Goal: Register for event/course: Sign up to attend an event or enroll in a course

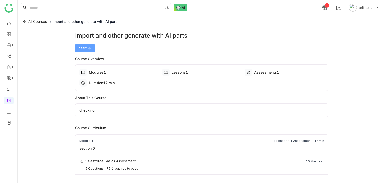
click at [88, 52] on button "Start ->" at bounding box center [85, 48] width 20 height 8
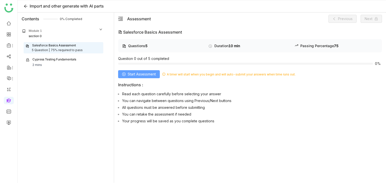
click at [140, 73] on span "Start Assessment" at bounding box center [142, 75] width 28 height 6
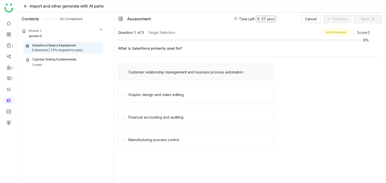
click at [148, 74] on div "Customer relationship management and business process automation" at bounding box center [185, 73] width 115 height 6
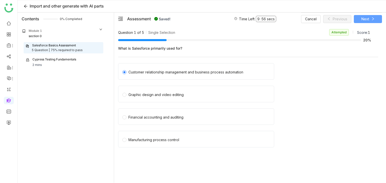
click at [375, 19] on button "Next" at bounding box center [367, 19] width 28 height 8
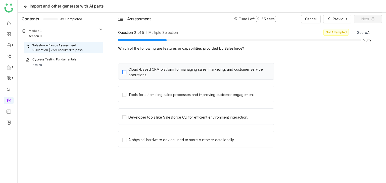
click at [147, 73] on div "Cloud-based CRM platform for managing sales, marketing, and customer service op…" at bounding box center [199, 72] width 143 height 11
click at [143, 90] on div "Tools for automating sales processes and improving customer engagement." at bounding box center [196, 94] width 156 height 17
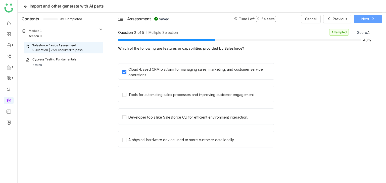
click at [366, 18] on span "Next" at bounding box center [365, 19] width 8 height 6
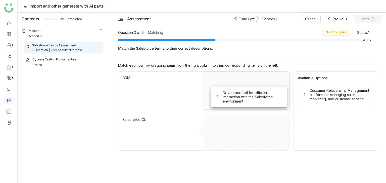
drag, startPoint x: 323, startPoint y: 98, endPoint x: 236, endPoint y: 100, distance: 86.9
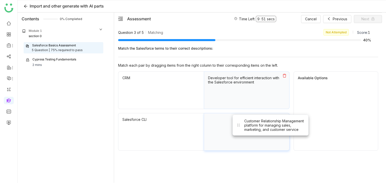
drag, startPoint x: 324, startPoint y: 95, endPoint x: 251, endPoint y: 130, distance: 81.1
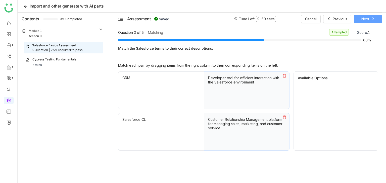
click at [367, 17] on span "Next" at bounding box center [365, 19] width 8 height 6
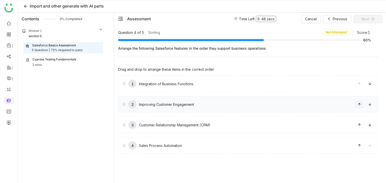
click at [358, 105] on icon at bounding box center [359, 105] width 4 height 4
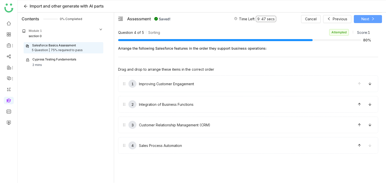
click at [366, 18] on span "Next" at bounding box center [365, 19] width 8 height 6
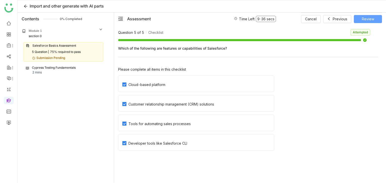
click at [369, 21] on span "Review" at bounding box center [367, 19] width 12 height 6
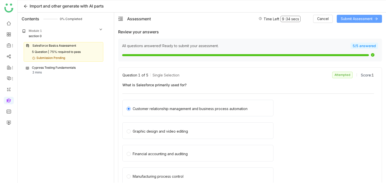
click at [369, 21] on span "Submit Assessment" at bounding box center [356, 19] width 32 height 6
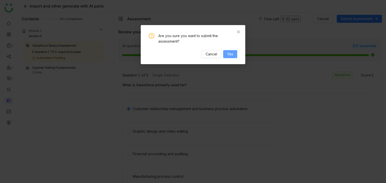
click at [229, 56] on span "Yes" at bounding box center [230, 54] width 6 height 6
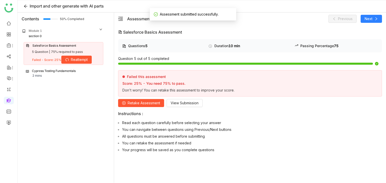
click at [66, 71] on div "Cypress Testing Fundamentals" at bounding box center [54, 71] width 44 height 5
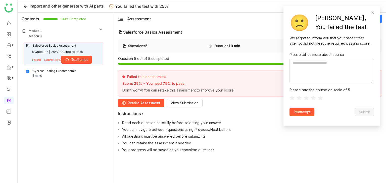
click at [46, 75] on div "Cypress Testing Fundamentals 2 mins" at bounding box center [63, 74] width 75 height 10
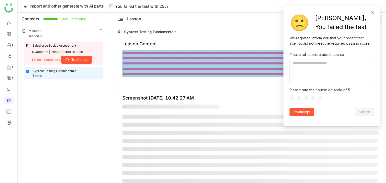
click at [373, 12] on icon at bounding box center [373, 13] width 4 height 4
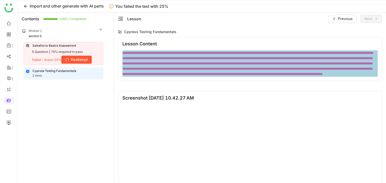
click at [71, 61] on span "Reattempt" at bounding box center [79, 60] width 17 height 6
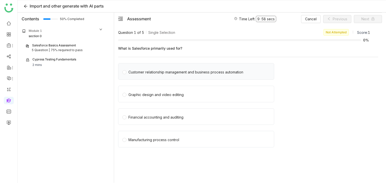
click at [162, 71] on div "Customer relationship management and business process automation" at bounding box center [185, 73] width 115 height 6
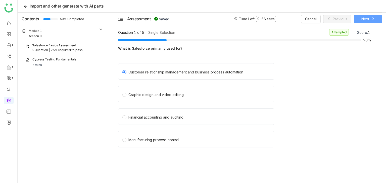
click at [361, 21] on span "Next" at bounding box center [365, 19] width 8 height 6
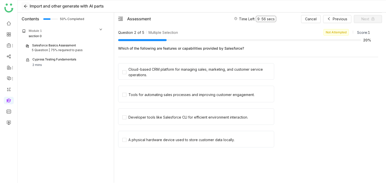
click at [26, 6] on icon at bounding box center [25, 6] width 3 height 3
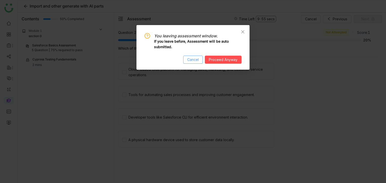
click at [194, 59] on span "Cancel" at bounding box center [193, 60] width 12 height 6
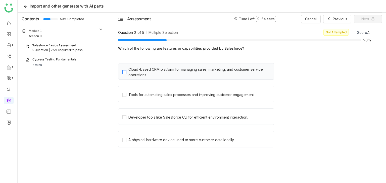
click at [138, 76] on div "Cloud-based CRM platform for managing sales, marketing, and customer service op…" at bounding box center [199, 72] width 143 height 11
drag, startPoint x: 137, startPoint y: 98, endPoint x: 137, endPoint y: 108, distance: 10.3
click at [137, 98] on div "Tools for automating sales processes and improving customer engagement." at bounding box center [196, 94] width 156 height 17
click at [136, 118] on div "Developer tools like Salesforce CLI for efficient environment interaction." at bounding box center [187, 118] width 119 height 6
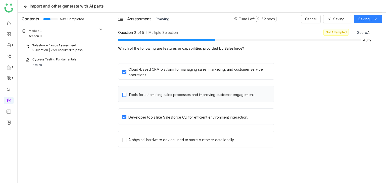
click at [149, 91] on span "Tools for automating sales processes and improving customer engagement." at bounding box center [191, 94] width 130 height 7
click at [373, 16] on button "Next" at bounding box center [367, 19] width 28 height 8
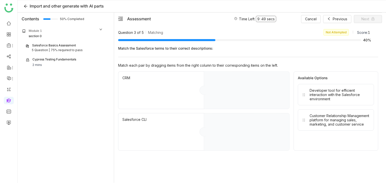
click at [333, 99] on div "Developer tool for efficient interaction with the Salesforce environment" at bounding box center [339, 94] width 60 height 13
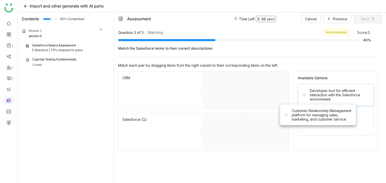
drag, startPoint x: 330, startPoint y: 125, endPoint x: 278, endPoint y: 101, distance: 57.6
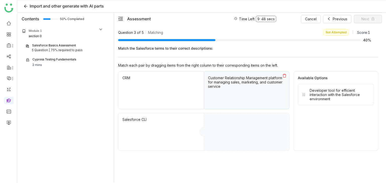
drag, startPoint x: 322, startPoint y: 99, endPoint x: 248, endPoint y: 145, distance: 87.5
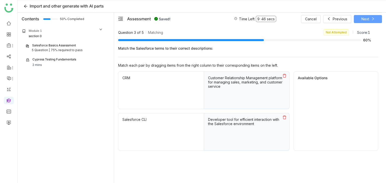
click at [367, 19] on span "Next" at bounding box center [365, 19] width 8 height 6
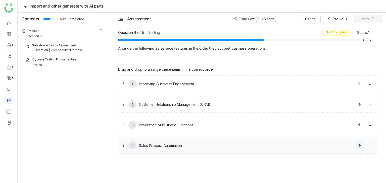
click at [359, 146] on icon at bounding box center [358, 145] width 3 height 3
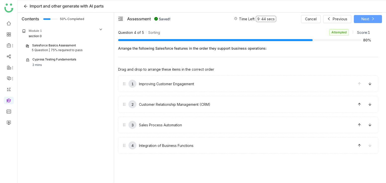
click at [373, 20] on span at bounding box center [373, 19] width 4 height 4
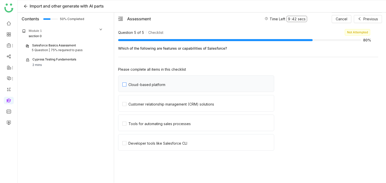
click at [165, 81] on span "Cloud-based platform" at bounding box center [146, 84] width 41 height 6
click at [163, 103] on div "Customer relationship management (CRM) solutions" at bounding box center [171, 104] width 86 height 4
click at [160, 123] on div "Tools for automating sales processes" at bounding box center [159, 124] width 62 height 4
click at [157, 142] on div "Developer tools like Salesforce CLI" at bounding box center [157, 143] width 59 height 4
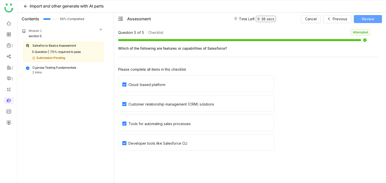
click at [375, 20] on button "Review" at bounding box center [367, 19] width 28 height 8
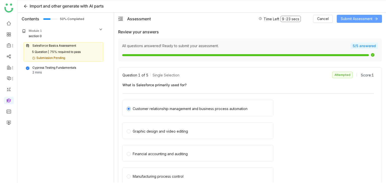
click at [365, 18] on span "Submit Assessment" at bounding box center [356, 19] width 32 height 6
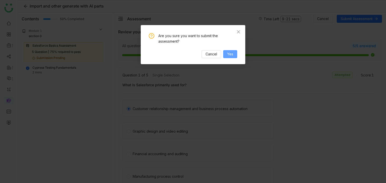
click at [232, 54] on span "Yes" at bounding box center [230, 54] width 6 height 6
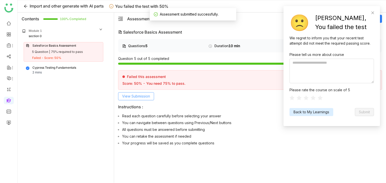
click at [141, 96] on span "View Submission" at bounding box center [136, 97] width 28 height 6
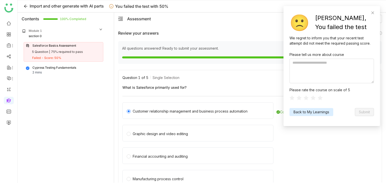
click at [370, 13] on div "🙁 Uh ho, You failed the test" at bounding box center [331, 22] width 84 height 25
click at [371, 13] on icon at bounding box center [373, 13] width 4 height 4
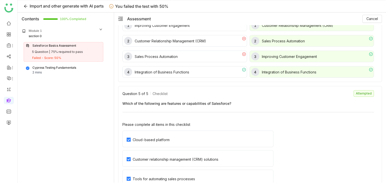
scroll to position [528, 0]
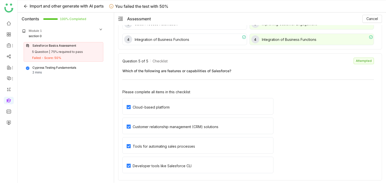
click at [96, 25] on div "Contents 100% Completed Module 1 section 0 Salesforce Basics Assessment 5 Quest…" at bounding box center [66, 98] width 96 height 170
click at [95, 29] on div "Module 1" at bounding box center [62, 31] width 81 height 5
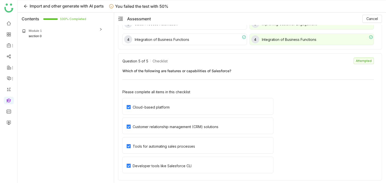
click at [95, 29] on div "Module 1" at bounding box center [62, 31] width 81 height 5
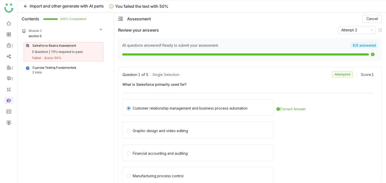
scroll to position [0, 0]
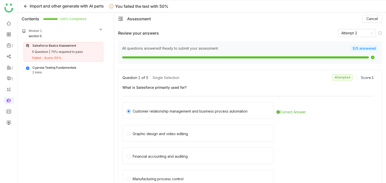
click at [372, 34] on div "Attempt 2" at bounding box center [360, 33] width 44 height 8
click at [370, 34] on icon at bounding box center [371, 33] width 3 height 3
click at [347, 43] on div "Attempt 1" at bounding box center [353, 43] width 32 height 6
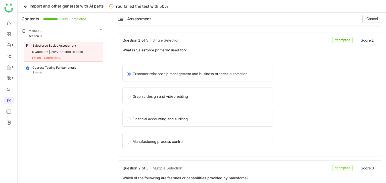
scroll to position [34, 0]
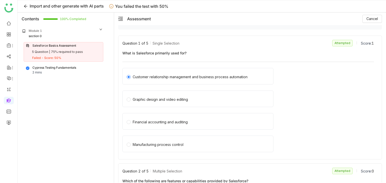
click at [223, 17] on div "Assessment Cancel" at bounding box center [254, 19] width 255 height 8
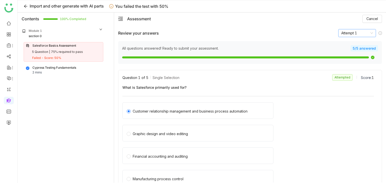
click at [359, 33] on nz-select-item "Attempt 1" at bounding box center [357, 33] width 32 height 8
click at [356, 50] on div "Attempt 2" at bounding box center [353, 51] width 32 height 6
click at [358, 35] on nz-select-item "Attempt 2" at bounding box center [357, 33] width 32 height 8
click at [350, 45] on div "Attempt 1" at bounding box center [353, 43] width 32 height 6
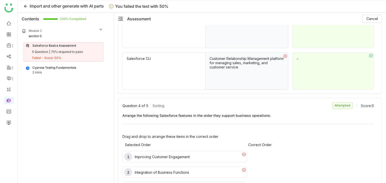
scroll to position [334, 0]
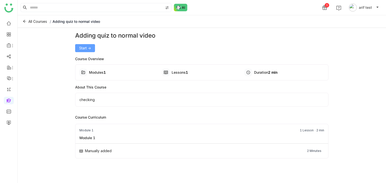
click at [85, 45] on span "Start ->" at bounding box center [85, 48] width 12 height 6
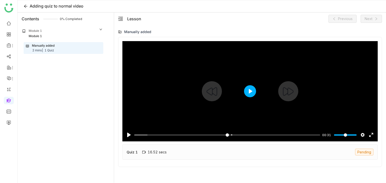
click at [245, 90] on button "Play" at bounding box center [250, 91] width 12 height 12
click at [225, 112] on div at bounding box center [249, 91] width 255 height 100
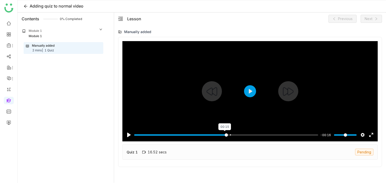
click at [224, 133] on input "Seek" at bounding box center [226, 135] width 184 height 5
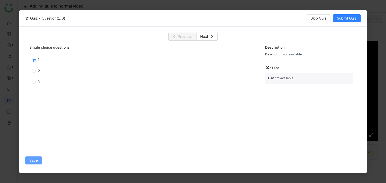
click at [35, 161] on span "Save" at bounding box center [33, 161] width 9 height 6
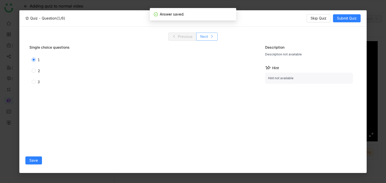
click at [201, 36] on span "Next" at bounding box center [204, 37] width 8 height 6
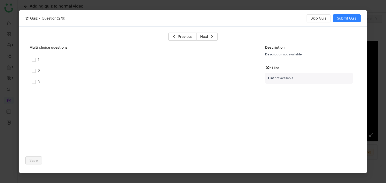
click at [31, 60] on div "1" at bounding box center [96, 60] width 135 height 8
click at [34, 163] on span "Save" at bounding box center [33, 161] width 9 height 6
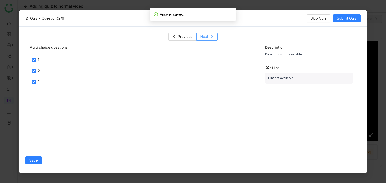
click at [211, 36] on icon at bounding box center [212, 36] width 2 height 3
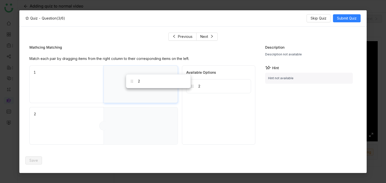
drag, startPoint x: 188, startPoint y: 89, endPoint x: 142, endPoint y: 82, distance: 46.8
drag, startPoint x: 186, startPoint y: 95, endPoint x: 137, endPoint y: 124, distance: 56.5
click at [30, 162] on span "Save" at bounding box center [33, 161] width 9 height 6
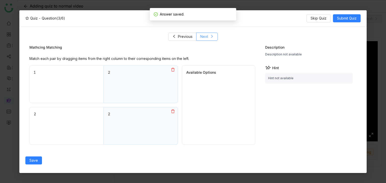
click at [203, 36] on span "Next" at bounding box center [204, 37] width 8 height 6
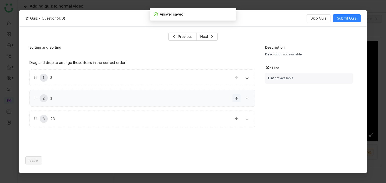
click at [234, 100] on button at bounding box center [236, 98] width 8 height 8
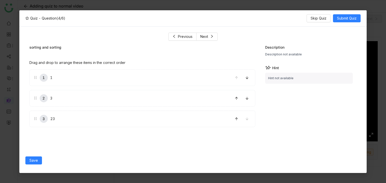
click at [38, 156] on div "Save" at bounding box center [142, 160] width 234 height 13
click at [37, 160] on span "Save" at bounding box center [33, 161] width 9 height 6
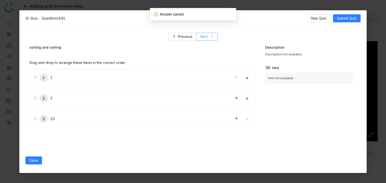
click at [208, 39] on button "Next" at bounding box center [206, 37] width 21 height 8
click at [50, 79] on label "1" at bounding box center [99, 78] width 131 height 16
click at [46, 94] on label "2" at bounding box center [99, 97] width 131 height 16
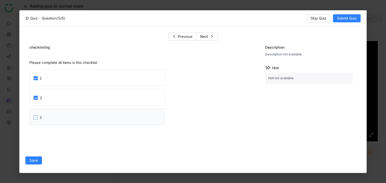
click at [49, 118] on label "3" at bounding box center [99, 117] width 131 height 16
click at [36, 158] on span "Save" at bounding box center [33, 161] width 9 height 6
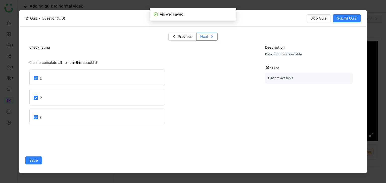
click at [211, 34] on button "Next" at bounding box center [206, 37] width 21 height 8
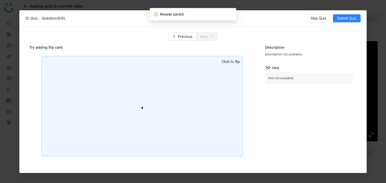
click at [156, 83] on div "*" at bounding box center [141, 106] width 201 height 101
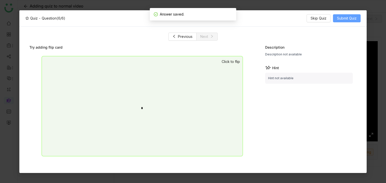
click at [341, 19] on span "Submit Quiz" at bounding box center [347, 19] width 20 height 6
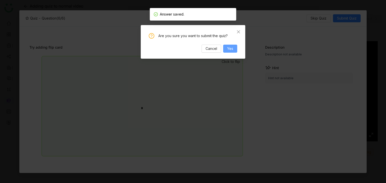
click at [233, 49] on button "Yes" at bounding box center [230, 49] width 14 height 8
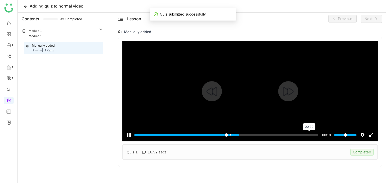
click at [308, 135] on input "Seek" at bounding box center [226, 135] width 184 height 5
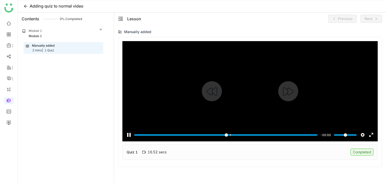
type input "***"
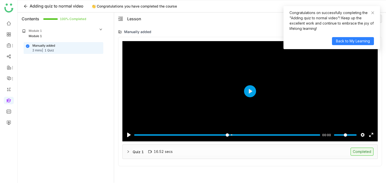
click at [209, 149] on div "Quiz 1 16.52 secs Completed" at bounding box center [253, 152] width 240 height 8
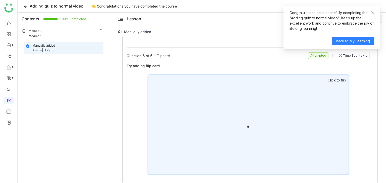
scroll to position [677, 0]
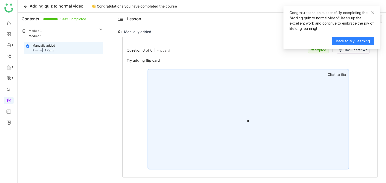
click at [278, 101] on div "*" at bounding box center [247, 119] width 201 height 101
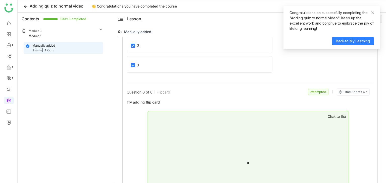
scroll to position [635, 0]
click at [373, 15] on span at bounding box center [373, 13] width 4 height 4
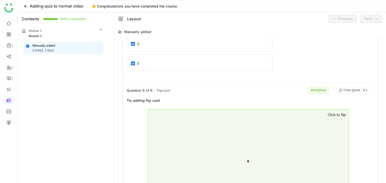
scroll to position [677, 0]
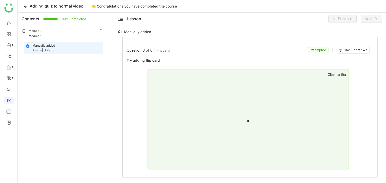
click at [320, 86] on div "*" at bounding box center [247, 119] width 201 height 101
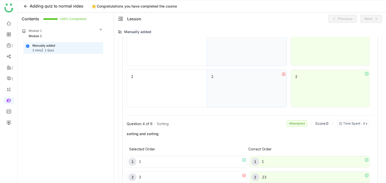
scroll to position [414, 0]
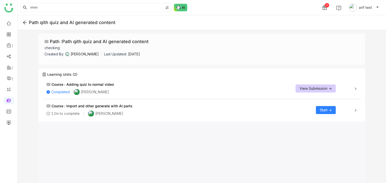
click at [325, 87] on span "View Submission ->" at bounding box center [315, 89] width 32 height 6
click at [323, 107] on span "Start ->" at bounding box center [326, 110] width 12 height 6
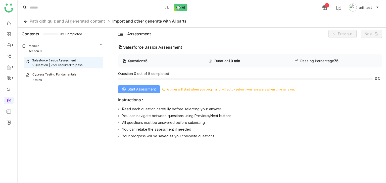
click at [144, 91] on span "Start Assessment" at bounding box center [142, 90] width 28 height 6
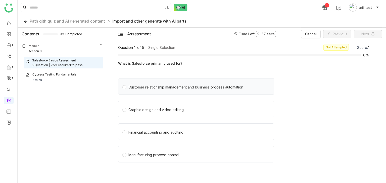
click at [207, 87] on div "Customer relationship management and business process automation" at bounding box center [185, 88] width 115 height 6
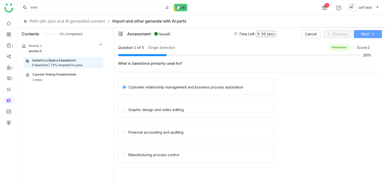
click at [366, 33] on span "Next" at bounding box center [365, 34] width 8 height 6
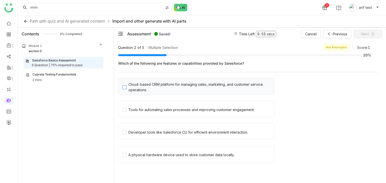
click at [162, 88] on div "Cloud-based CRM platform for managing sales, marketing, and customer service op…" at bounding box center [199, 87] width 143 height 11
click at [169, 118] on div "Tools for automating sales processes and improving customer engagement." at bounding box center [248, 111] width 260 height 20
click at [173, 111] on div "Tools for automating sales processes and improving customer engagement." at bounding box center [191, 110] width 126 height 6
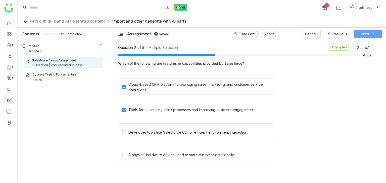
click at [376, 32] on button "Next" at bounding box center [367, 34] width 28 height 8
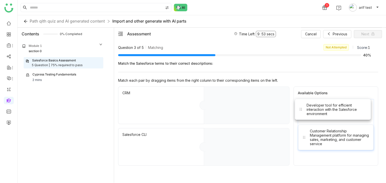
drag, startPoint x: 328, startPoint y: 104, endPoint x: 246, endPoint y: 101, distance: 82.4
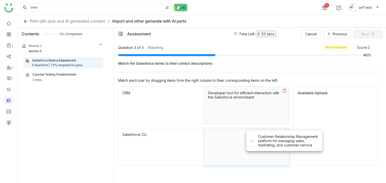
drag, startPoint x: 331, startPoint y: 109, endPoint x: 241, endPoint y: 156, distance: 100.6
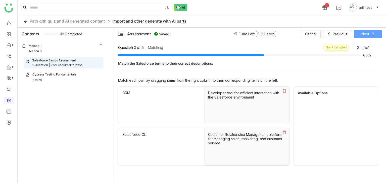
click at [374, 33] on icon at bounding box center [373, 34] width 4 height 4
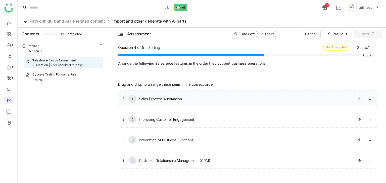
click at [358, 119] on icon at bounding box center [359, 120] width 4 height 4
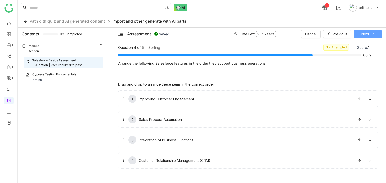
click at [368, 35] on span "Next" at bounding box center [365, 34] width 8 height 6
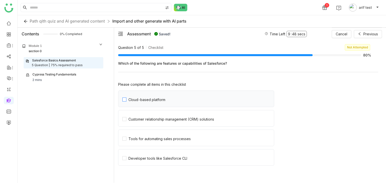
click at [162, 103] on label "Cloud-based platform" at bounding box center [197, 99] width 151 height 16
click at [163, 113] on label "Customer relationship management (CRM) solutions" at bounding box center [197, 118] width 151 height 16
click at [163, 140] on div "Tools for automating sales processes" at bounding box center [159, 139] width 62 height 4
click at [162, 156] on span "Developer tools like Salesforce CLI" at bounding box center [157, 158] width 63 height 6
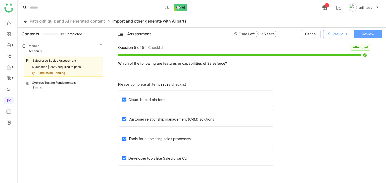
click at [370, 35] on span "Review" at bounding box center [367, 34] width 12 height 6
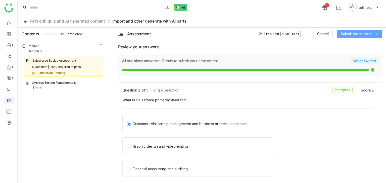
click at [365, 33] on span "Submit Assessment" at bounding box center [356, 34] width 32 height 6
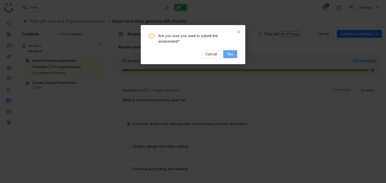
click at [233, 56] on span "Yes" at bounding box center [230, 54] width 6 height 6
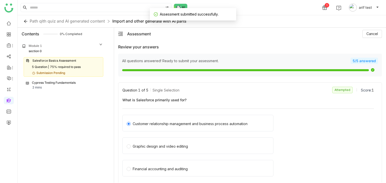
click at [56, 82] on div "Salesforce Basics Assessment 5 Question | 75% required to pass Submission Pendi…" at bounding box center [63, 74] width 88 height 34
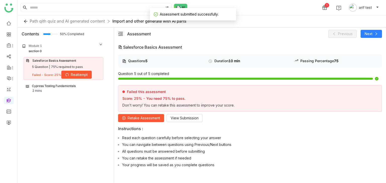
click at [75, 70] on div "Salesforce Basics Assessment 5 Question | 75% required to pass Failed - Score: …" at bounding box center [64, 68] width 80 height 23
click at [70, 88] on div "Cypress Testing Fundamentals" at bounding box center [54, 86] width 44 height 5
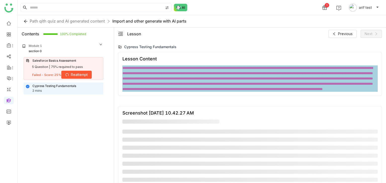
scroll to position [51, 0]
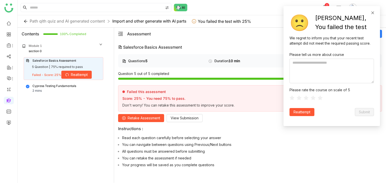
click at [373, 14] on icon at bounding box center [373, 13] width 4 height 4
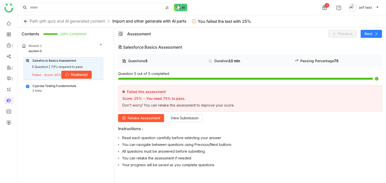
click at [28, 22] on icon at bounding box center [26, 21] width 8 height 4
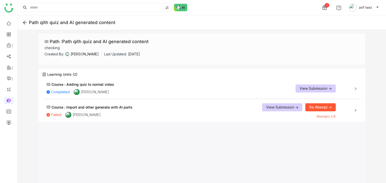
click at [106, 107] on div "Import and other generate with AI parts" at bounding box center [99, 107] width 66 height 5
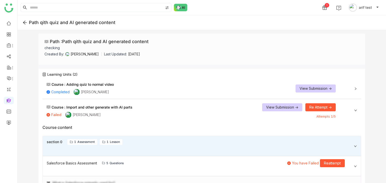
click at [351, 111] on div "Course : Import and other generate with AI parts Failed Arif uddin View Submiss…" at bounding box center [201, 110] width 318 height 20
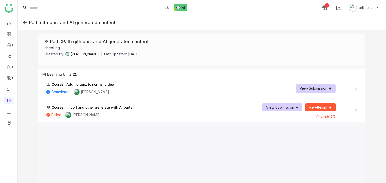
click at [351, 111] on div "Course : Import and other generate with AI parts Failed Arif uddin View Submiss…" at bounding box center [201, 110] width 318 height 20
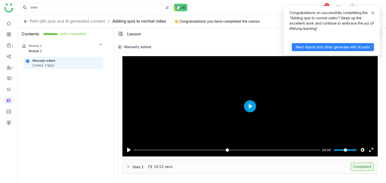
click at [372, 11] on icon at bounding box center [373, 13] width 4 height 4
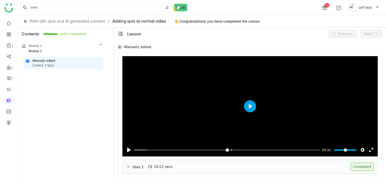
click at [235, 172] on div "Quiz 1 16.52 secs Completed" at bounding box center [250, 167] width 255 height 14
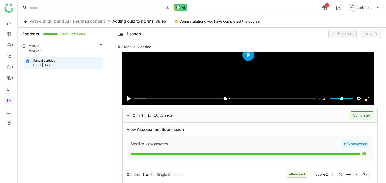
scroll to position [19, 0]
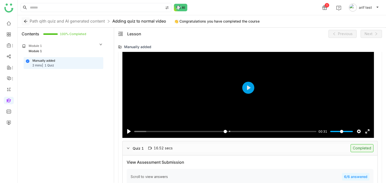
click at [28, 20] on icon at bounding box center [26, 21] width 8 height 4
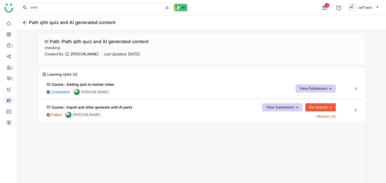
click at [24, 22] on icon at bounding box center [25, 23] width 4 height 4
click at [26, 22] on icon at bounding box center [25, 23] width 4 height 4
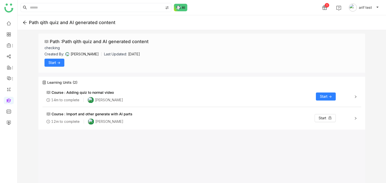
click at [349, 99] on span "Course : Adding quiz to normal video 14m to complete [PERSON_NAME] Start ->" at bounding box center [198, 96] width 304 height 13
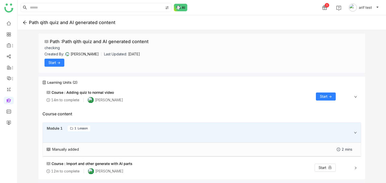
click at [233, 173] on div "Course : Import and other generate with AI parts 12m to complete [PERSON_NAME] …" at bounding box center [190, 167] width 289 height 13
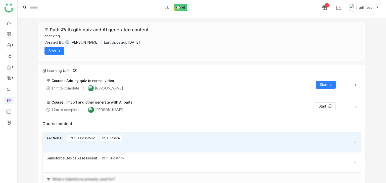
scroll to position [12, 0]
click at [248, 108] on div "Course : Import and other generate with AI parts 12m to complete [PERSON_NAME] …" at bounding box center [190, 105] width 289 height 13
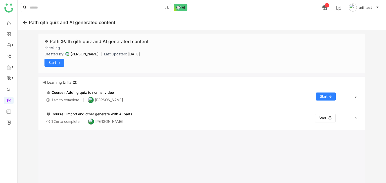
click at [324, 125] on div "Course : Import and other generate with AI parts 12m to complete [PERSON_NAME] …" at bounding box center [201, 118] width 318 height 20
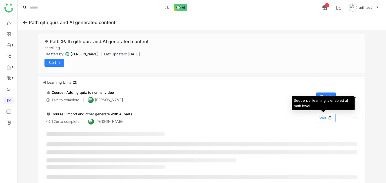
click at [330, 119] on button "Start" at bounding box center [324, 118] width 21 height 8
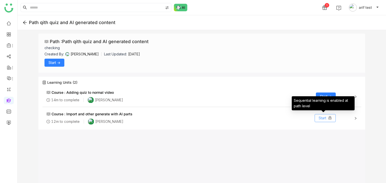
click at [330, 119] on icon at bounding box center [330, 118] width 4 height 4
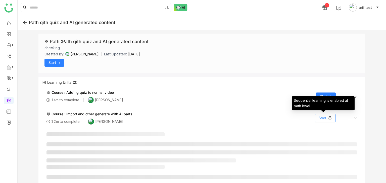
click at [330, 119] on button "Start" at bounding box center [324, 118] width 21 height 8
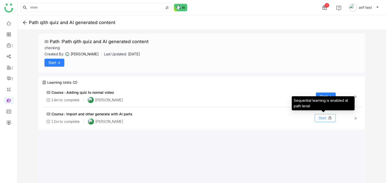
click at [330, 119] on icon at bounding box center [330, 118] width 4 height 4
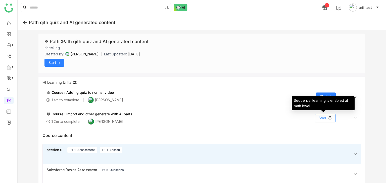
click at [330, 119] on button "Start" at bounding box center [324, 118] width 21 height 8
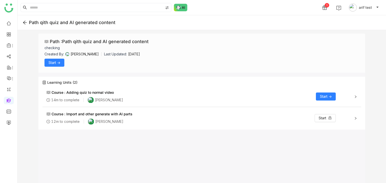
click at [320, 97] on span "Start ->" at bounding box center [326, 97] width 12 height 6
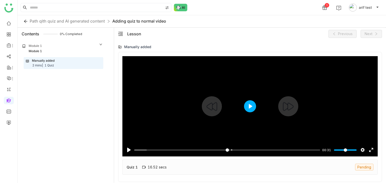
click at [248, 106] on button "Play" at bounding box center [250, 106] width 12 height 12
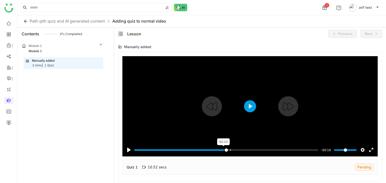
click at [223, 150] on input "Seek" at bounding box center [226, 150] width 184 height 5
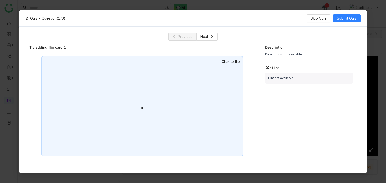
click at [219, 77] on div "*" at bounding box center [141, 106] width 201 height 101
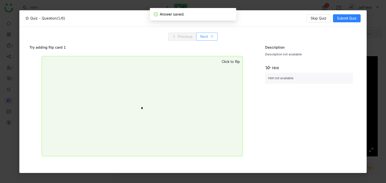
click at [206, 36] on span "Next" at bounding box center [204, 37] width 8 height 6
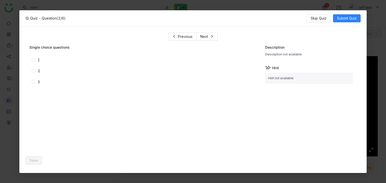
click at [34, 63] on label "1" at bounding box center [97, 60] width 130 height 6
click at [32, 163] on span "Save" at bounding box center [33, 161] width 9 height 6
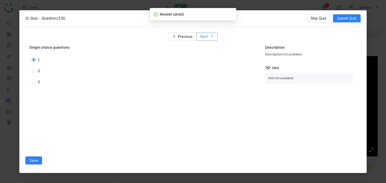
click at [211, 38] on icon at bounding box center [212, 37] width 4 height 4
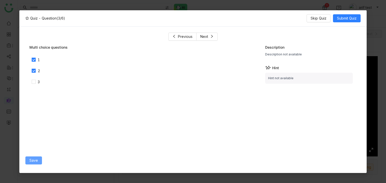
click at [35, 161] on span "Save" at bounding box center [33, 161] width 9 height 6
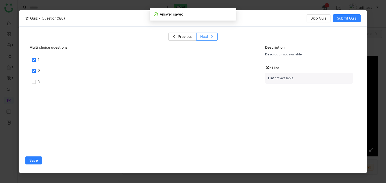
click at [210, 37] on icon at bounding box center [212, 37] width 4 height 4
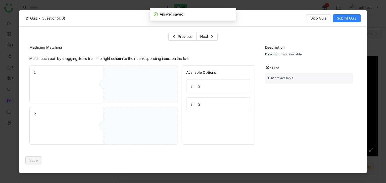
drag, startPoint x: 203, startPoint y: 87, endPoint x: 178, endPoint y: 84, distance: 25.0
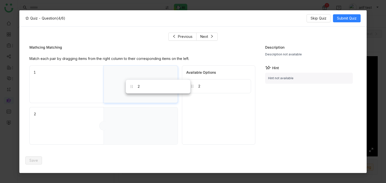
drag, startPoint x: 204, startPoint y: 84, endPoint x: 144, endPoint y: 84, distance: 60.0
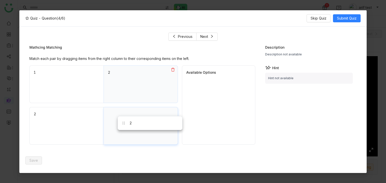
drag, startPoint x: 202, startPoint y: 90, endPoint x: 134, endPoint y: 127, distance: 78.0
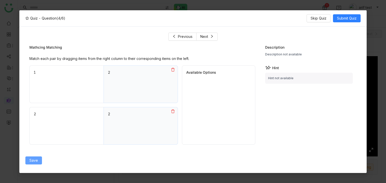
click at [40, 162] on button "Save" at bounding box center [33, 161] width 17 height 8
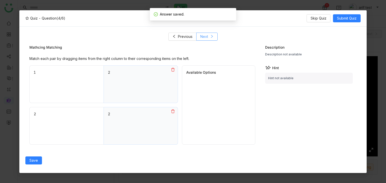
click at [217, 34] on button "Next" at bounding box center [206, 37] width 21 height 8
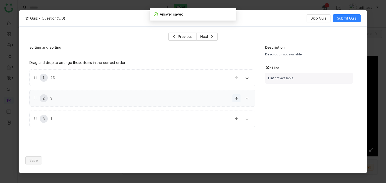
click at [239, 98] on span at bounding box center [236, 99] width 8 height 4
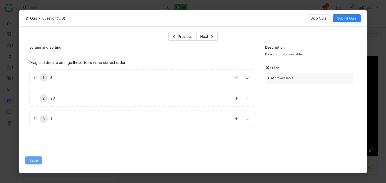
click at [33, 160] on span "Save" at bounding box center [33, 161] width 9 height 6
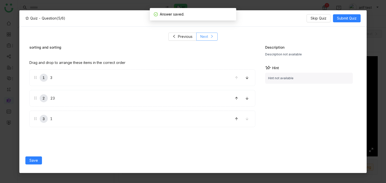
click at [202, 38] on span "Next" at bounding box center [204, 37] width 8 height 6
click at [59, 79] on label "1" at bounding box center [99, 78] width 131 height 16
click at [54, 94] on label "2" at bounding box center [99, 97] width 131 height 16
click at [56, 122] on label "3" at bounding box center [99, 117] width 131 height 16
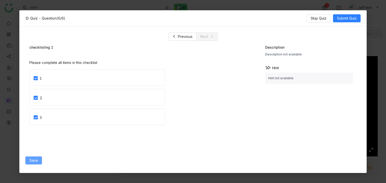
click at [35, 160] on span "Save" at bounding box center [33, 161] width 9 height 6
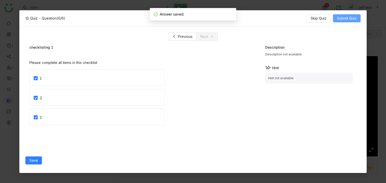
click at [352, 18] on span "Submit Quiz" at bounding box center [347, 19] width 20 height 6
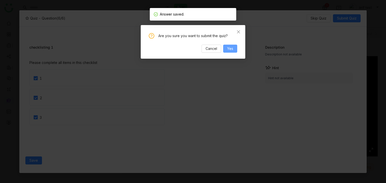
click at [229, 50] on span "Yes" at bounding box center [230, 49] width 6 height 6
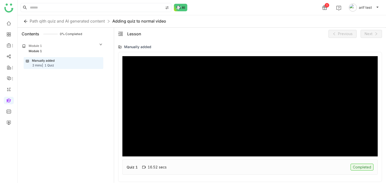
click at [293, 172] on div "Quiz 1 16.52 secs Completed" at bounding box center [249, 167] width 255 height 15
click at [206, 165] on div "Quiz 1 16.52 secs Completed" at bounding box center [249, 167] width 255 height 15
type input "***"
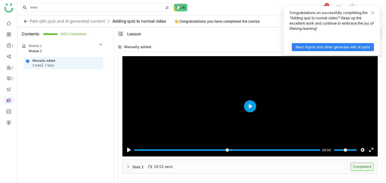
click at [271, 170] on div "Quiz 1 16.52 secs Completed" at bounding box center [253, 167] width 240 height 8
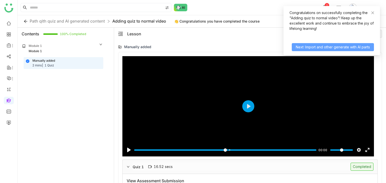
click at [350, 44] on button "Next :Import and other generate with AI parts" at bounding box center [332, 47] width 82 height 8
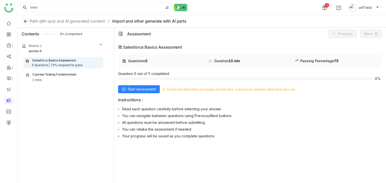
click at [25, 22] on icon at bounding box center [26, 21] width 4 height 4
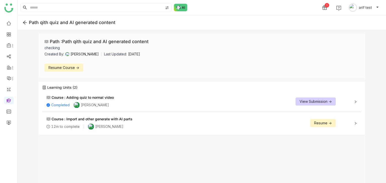
click at [311, 100] on span "View Submission ->" at bounding box center [315, 102] width 32 height 6
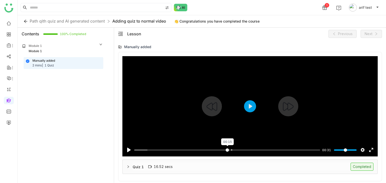
click at [226, 150] on input "Seek" at bounding box center [227, 150] width 186 height 5
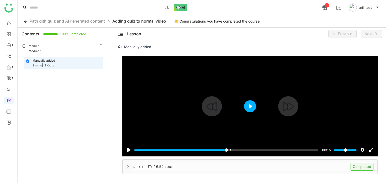
click at [254, 106] on button "Play" at bounding box center [250, 106] width 12 height 12
click at [254, 106] on div at bounding box center [249, 106] width 255 height 100
type input "*****"
click at [223, 169] on div "Quiz 1 16.52 secs Completed" at bounding box center [253, 167] width 240 height 8
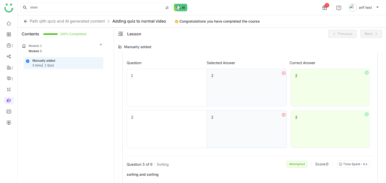
scroll to position [492, 0]
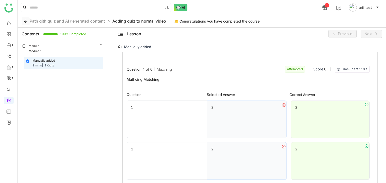
click at [28, 21] on icon at bounding box center [26, 21] width 8 height 4
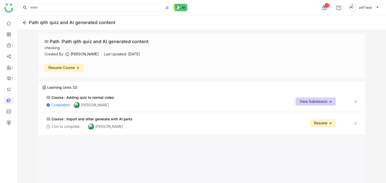
click at [329, 126] on button "Resume ->" at bounding box center [323, 123] width 26 height 8
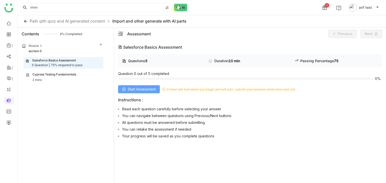
click at [139, 91] on span "Start Assessment" at bounding box center [142, 90] width 28 height 6
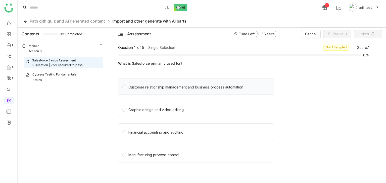
click at [148, 88] on div "Customer relationship management and business process automation" at bounding box center [185, 88] width 115 height 6
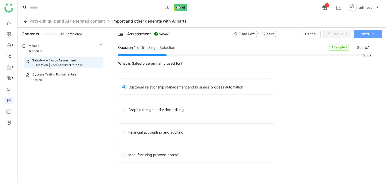
click at [364, 35] on span "Next" at bounding box center [365, 34] width 8 height 6
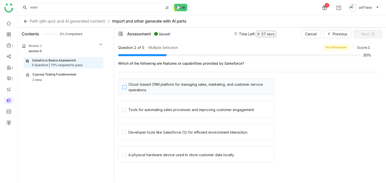
click at [139, 89] on div "Cloud-based CRM platform for managing sales, marketing, and customer service op…" at bounding box center [199, 87] width 143 height 11
click at [135, 106] on span "Tools for automating sales processes and improving customer engagement." at bounding box center [191, 109] width 130 height 7
click at [135, 128] on span "Developer tools like Salesforce CLI for efficient environment interaction." at bounding box center [188, 131] width 124 height 7
click at [370, 33] on button "Next" at bounding box center [367, 34] width 28 height 8
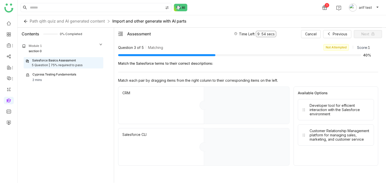
drag, startPoint x: 289, startPoint y: 136, endPoint x: 268, endPoint y: 122, distance: 24.9
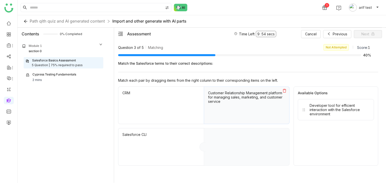
drag, startPoint x: 307, startPoint y: 118, endPoint x: 227, endPoint y: 152, distance: 86.6
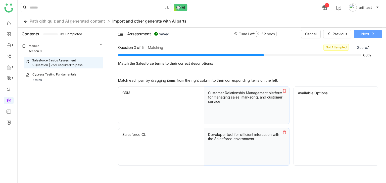
click at [366, 33] on span "Next" at bounding box center [365, 34] width 8 height 6
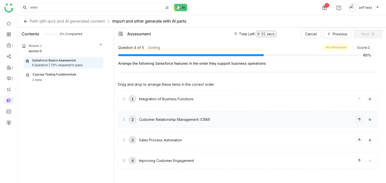
click at [358, 136] on button at bounding box center [359, 140] width 8 height 8
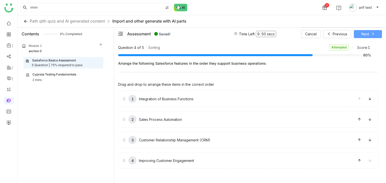
click at [364, 31] on span "Next" at bounding box center [365, 34] width 8 height 6
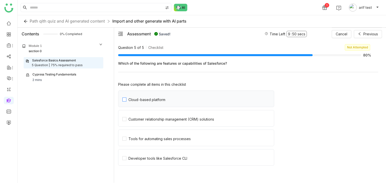
click at [132, 100] on div "Cloud-based platform" at bounding box center [146, 100] width 37 height 4
click at [136, 120] on div "Customer relationship management (CRM) solutions" at bounding box center [171, 119] width 86 height 4
click at [137, 140] on div "Tools for automating sales processes" at bounding box center [159, 139] width 62 height 4
click at [137, 158] on div "Developer tools like Salesforce CLI" at bounding box center [157, 158] width 59 height 4
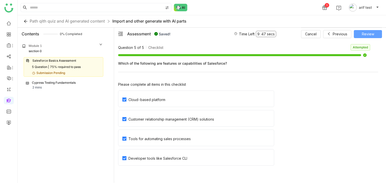
click at [375, 33] on button "Review" at bounding box center [367, 34] width 28 height 8
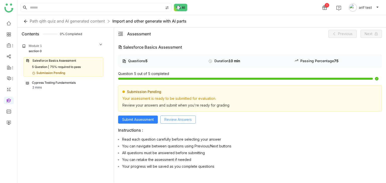
click at [175, 120] on span "Review Answers" at bounding box center [177, 120] width 27 height 6
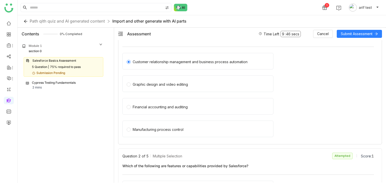
scroll to position [57, 0]
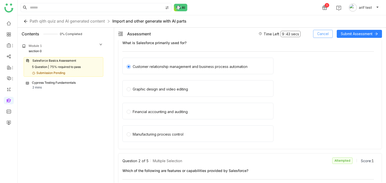
click at [326, 36] on span "Cancel" at bounding box center [323, 34] width 12 height 6
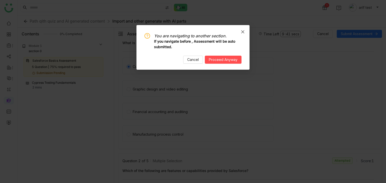
click at [242, 28] on span "Close" at bounding box center [243, 32] width 14 height 14
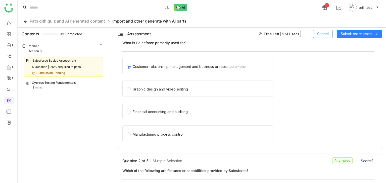
scroll to position [0, 0]
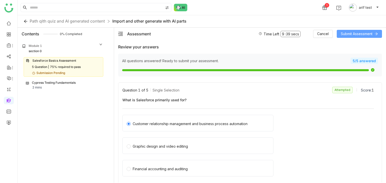
click at [364, 36] on span "Submit Assessment" at bounding box center [356, 34] width 32 height 6
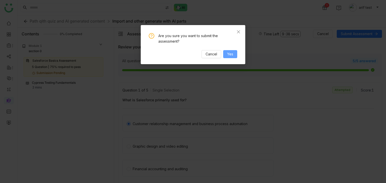
click at [225, 56] on button "Yes" at bounding box center [230, 54] width 14 height 8
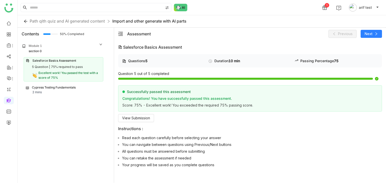
click at [42, 75] on div "Excellent work! You passed the test with a score of 75%" at bounding box center [69, 76] width 63 height 10
click at [143, 119] on span "View Submission" at bounding box center [136, 118] width 28 height 6
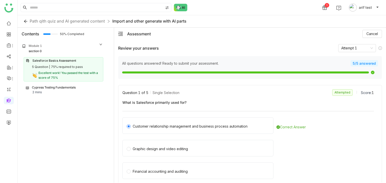
click at [70, 86] on div "Cypress Testing Fundamentals" at bounding box center [54, 87] width 44 height 5
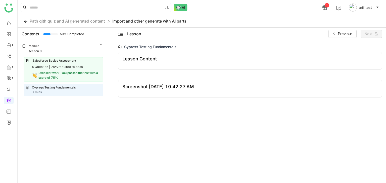
click at [89, 65] on div "5 Question | 75% required to pass" at bounding box center [63, 67] width 75 height 5
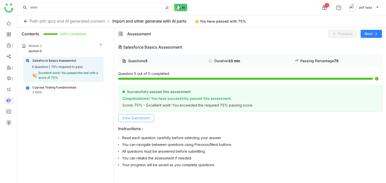
click at [146, 119] on span "View Submission" at bounding box center [136, 118] width 28 height 6
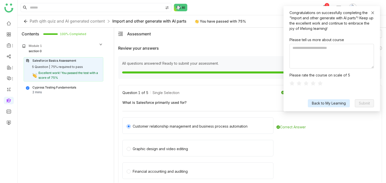
click at [373, 14] on span at bounding box center [373, 13] width 4 height 4
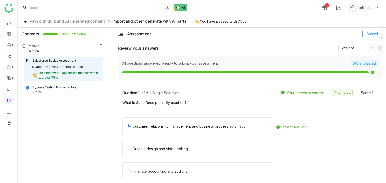
click at [369, 34] on span "Cancel" at bounding box center [372, 34] width 12 height 6
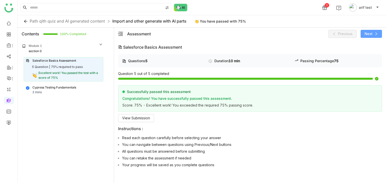
click at [369, 34] on span "Next" at bounding box center [368, 34] width 8 height 6
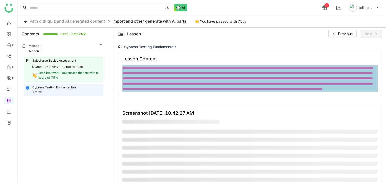
scroll to position [51, 0]
